Goal: Transaction & Acquisition: Book appointment/travel/reservation

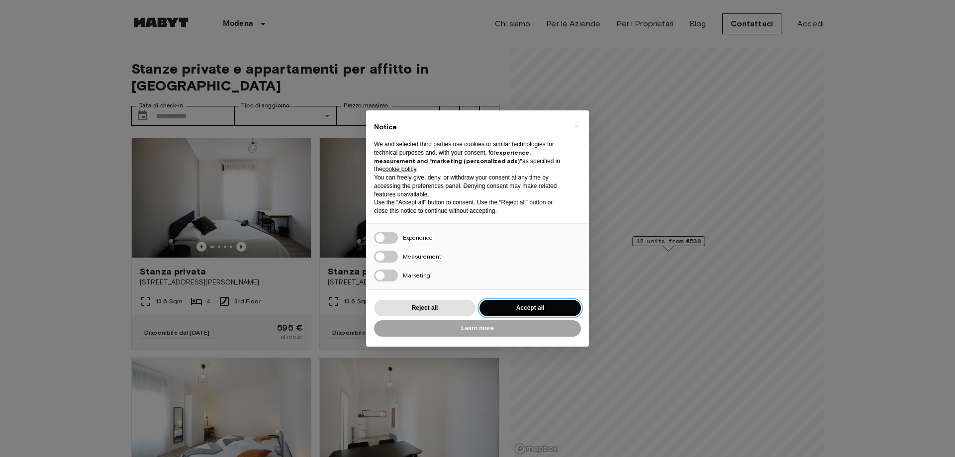
click at [538, 301] on button "Accept all" at bounding box center [529, 308] width 101 height 16
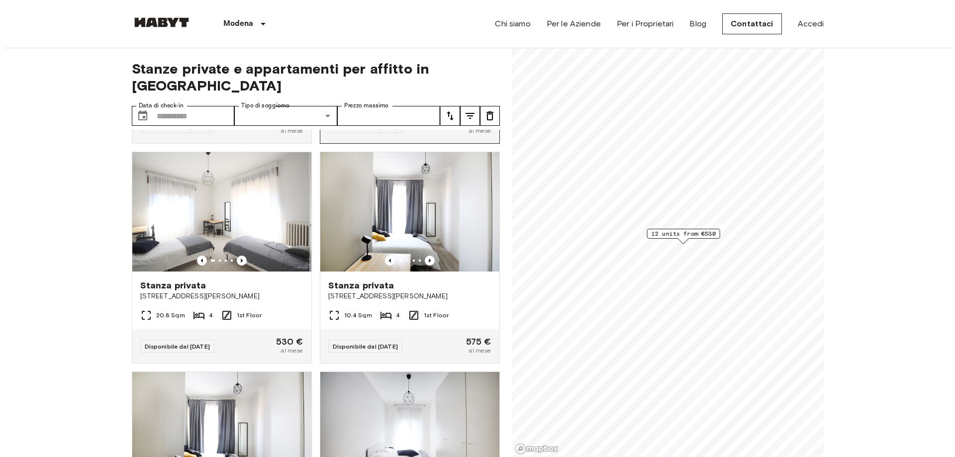
scroll to position [646, 0]
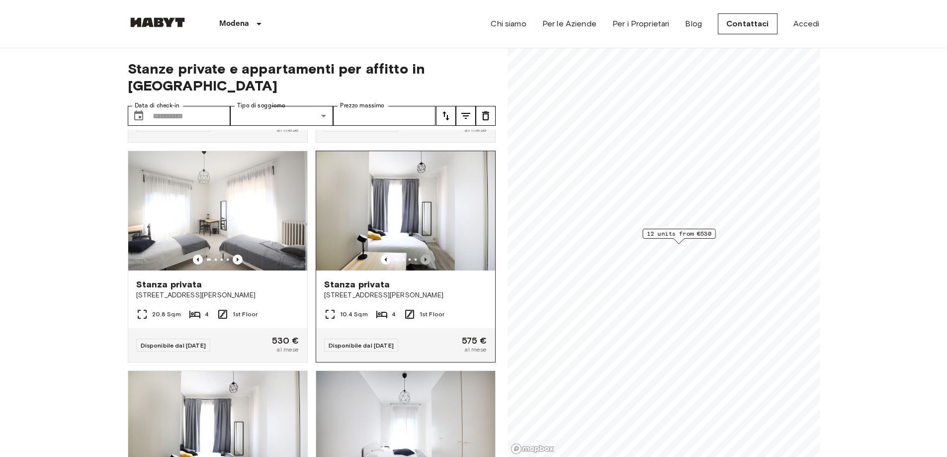
click at [421, 255] on icon "Previous image" at bounding box center [426, 260] width 10 height 10
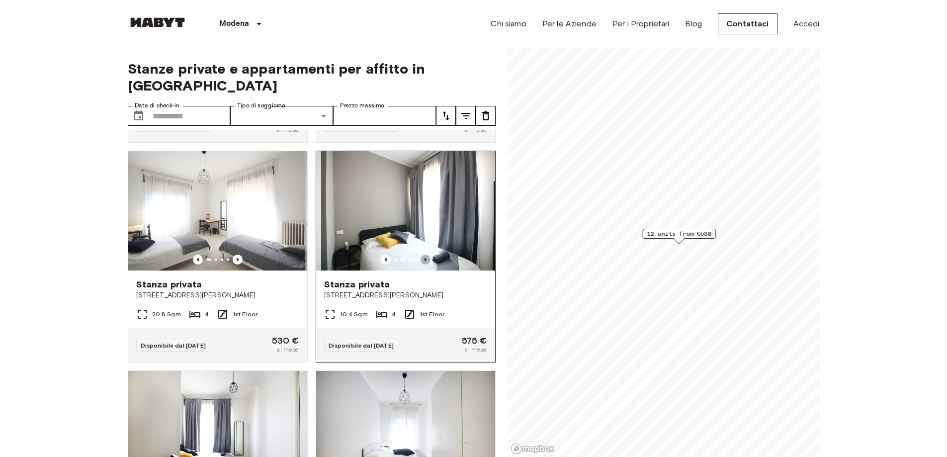
click at [421, 255] on icon "Previous image" at bounding box center [426, 260] width 10 height 10
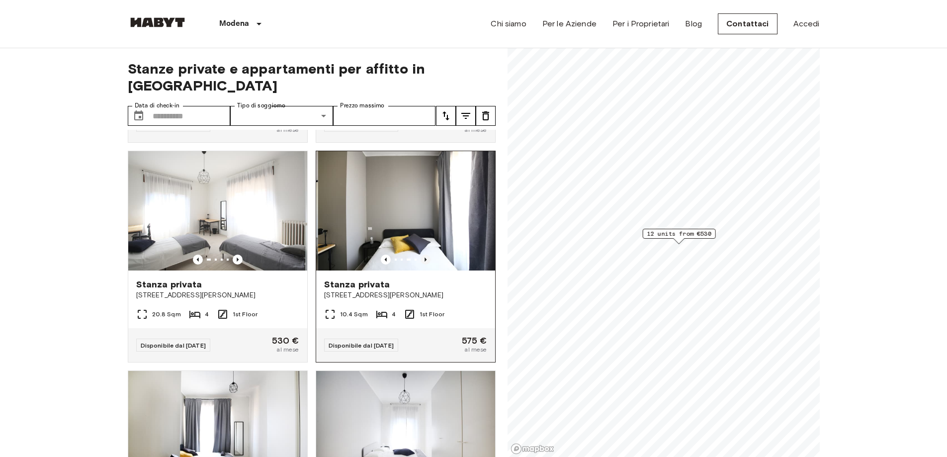
click at [421, 255] on icon "Previous image" at bounding box center [426, 260] width 10 height 10
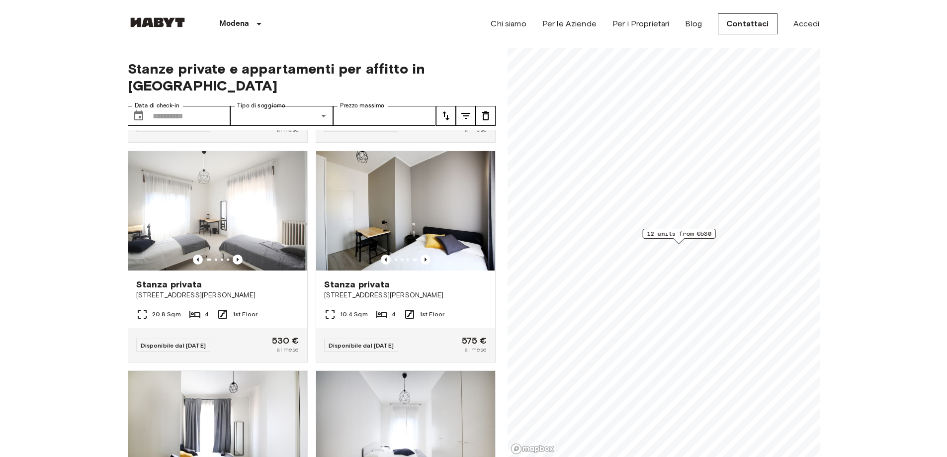
click at [469, 110] on icon "tune" at bounding box center [466, 116] width 12 height 12
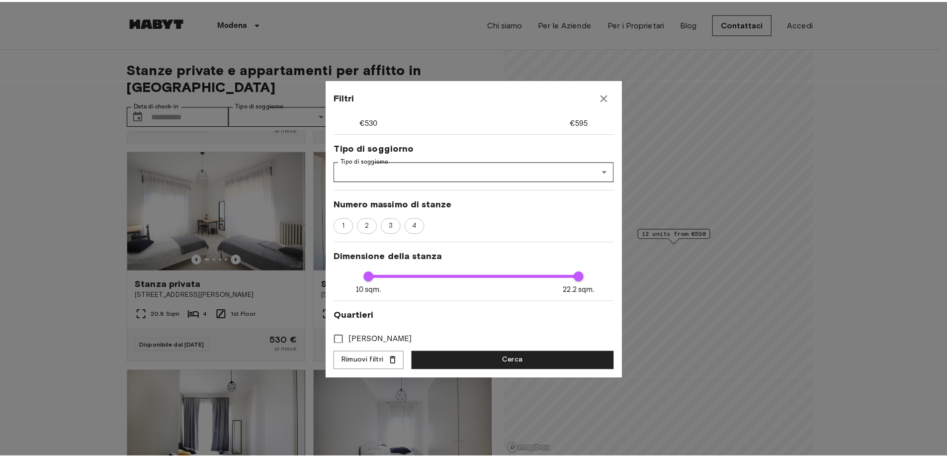
scroll to position [102, 0]
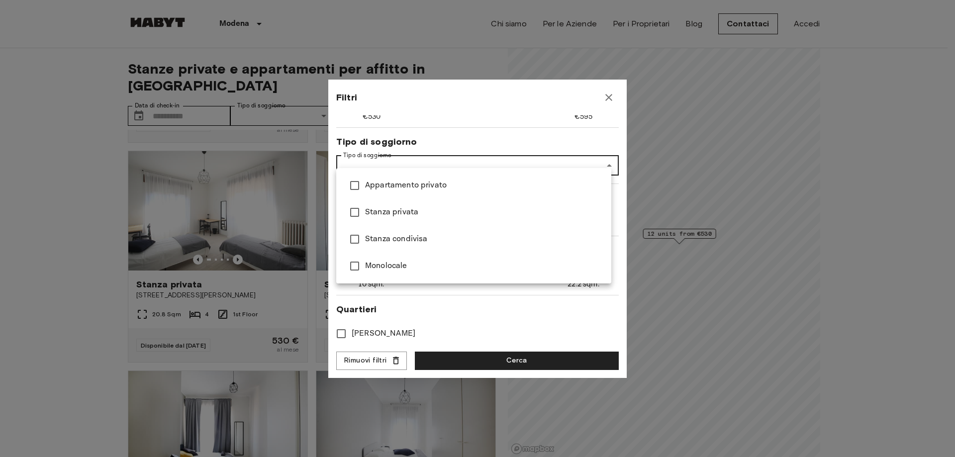
click at [483, 156] on div at bounding box center [477, 228] width 955 height 457
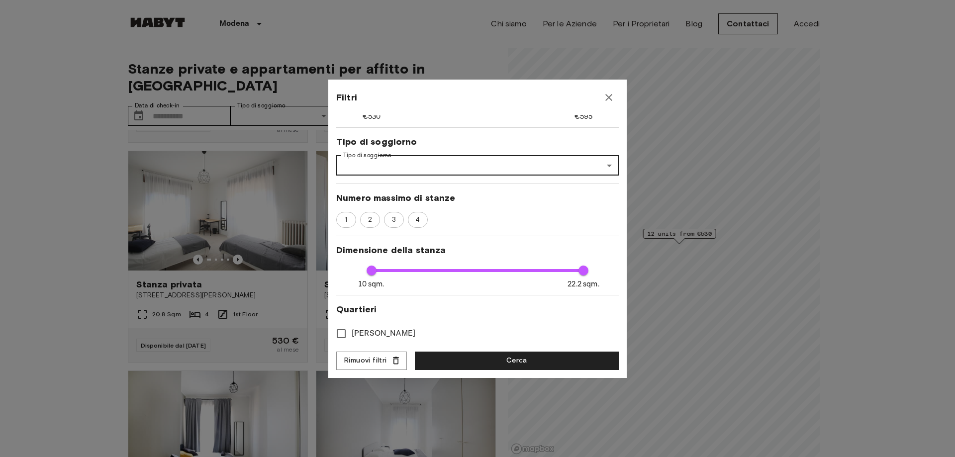
type input "***"
type input "**"
click at [495, 364] on button "Cerca" at bounding box center [517, 361] width 204 height 18
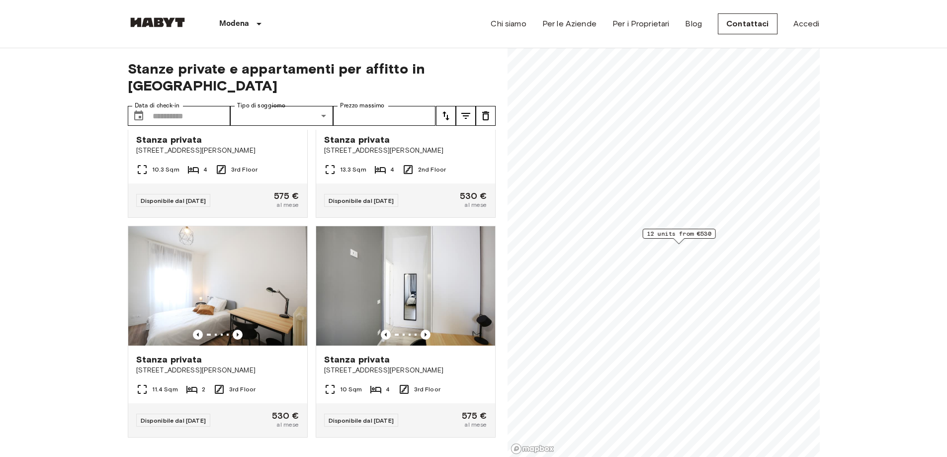
scroll to position [1031, 0]
click at [254, 288] on img at bounding box center [217, 285] width 179 height 119
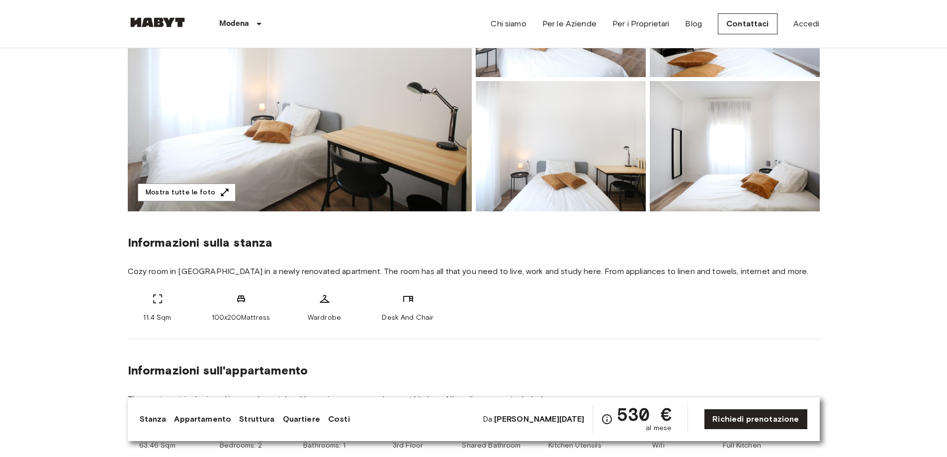
scroll to position [199, 0]
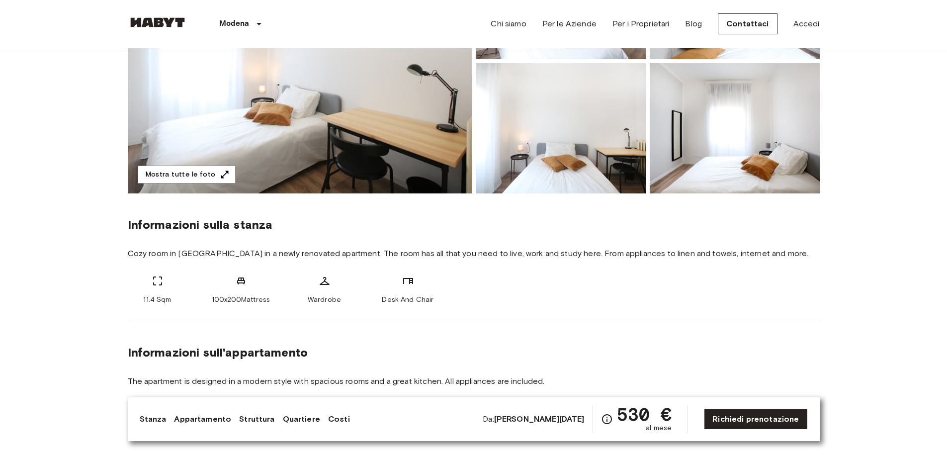
click at [563, 420] on b "Jan 1 2026" at bounding box center [539, 418] width 90 height 9
click at [334, 414] on link "Costi" at bounding box center [339, 419] width 22 height 12
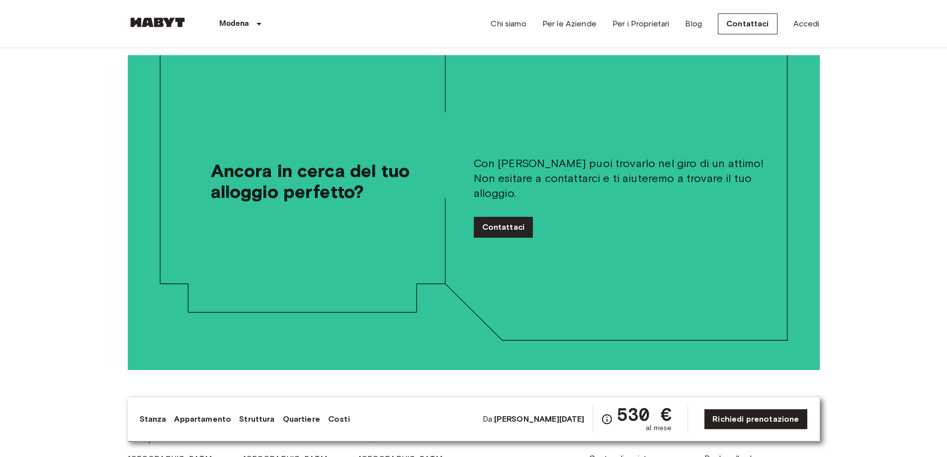
scroll to position [2268, 0]
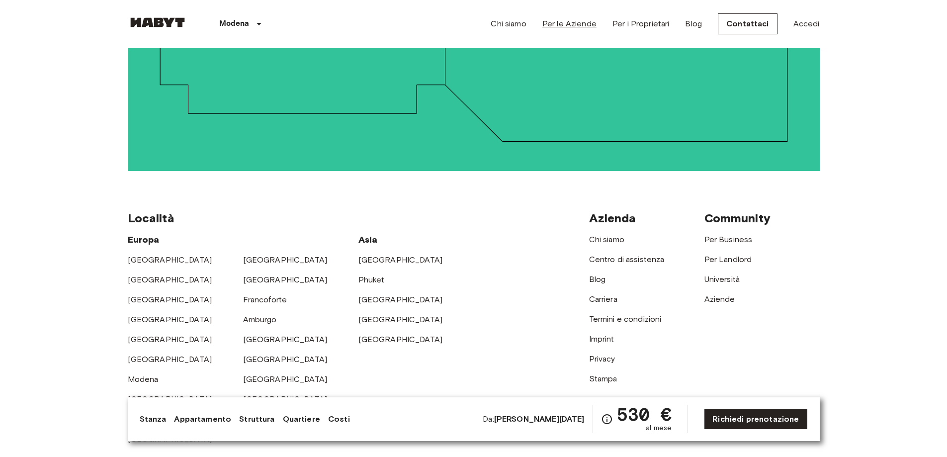
click at [582, 26] on link "Per le Aziende" at bounding box center [569, 24] width 54 height 12
